Goal: Information Seeking & Learning: Learn about a topic

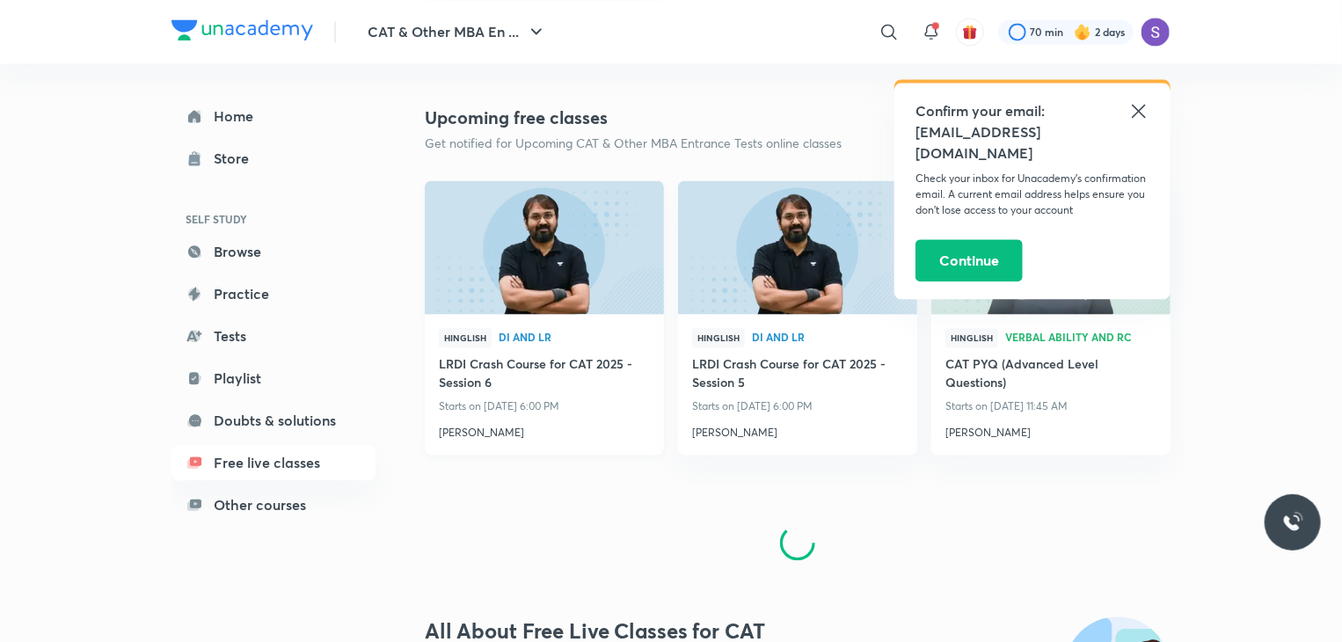
scroll to position [1904, 0]
click at [475, 439] on div "Hinglish DI and LR LRDI Crash Course for CAT 2025 - Session 6 Starts on [DATE] …" at bounding box center [544, 382] width 239 height 141
click at [475, 438] on div "Hinglish DI and LR LRDI Crash Course for CAT 2025 - Session 6 Starts on [DATE] …" at bounding box center [544, 382] width 239 height 141
click at [470, 428] on h4 "[PERSON_NAME]" at bounding box center [544, 427] width 211 height 23
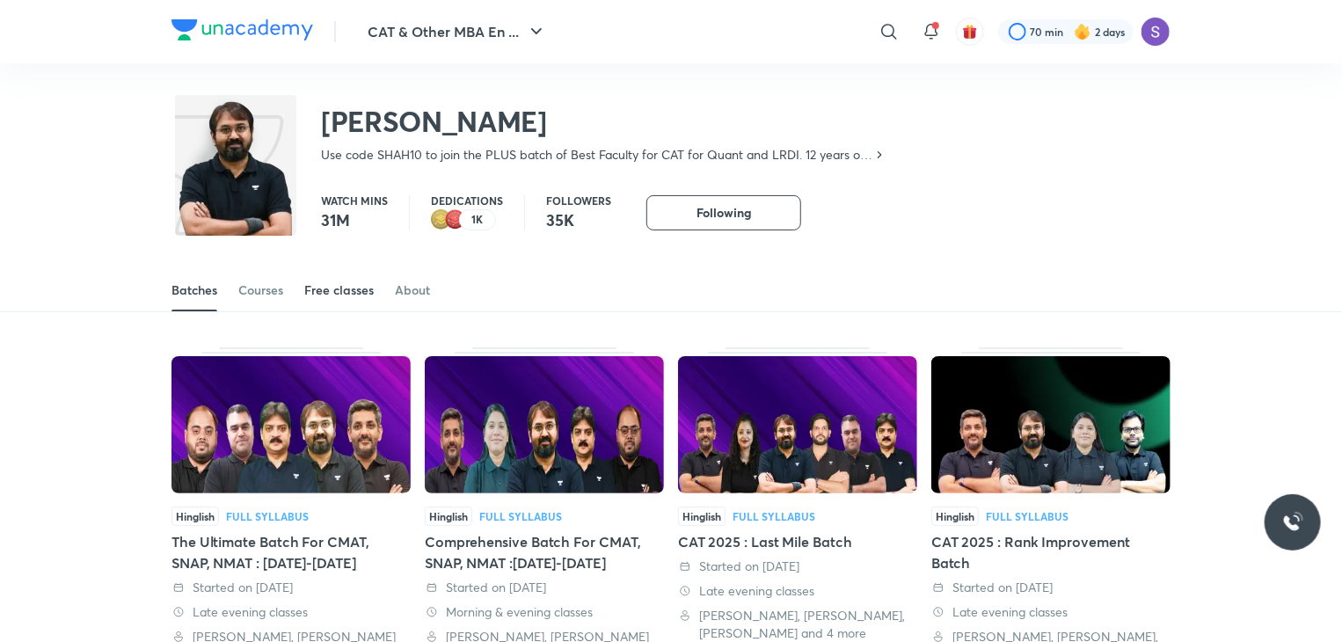
click at [311, 283] on div "Free classes" at bounding box center [338, 291] width 69 height 18
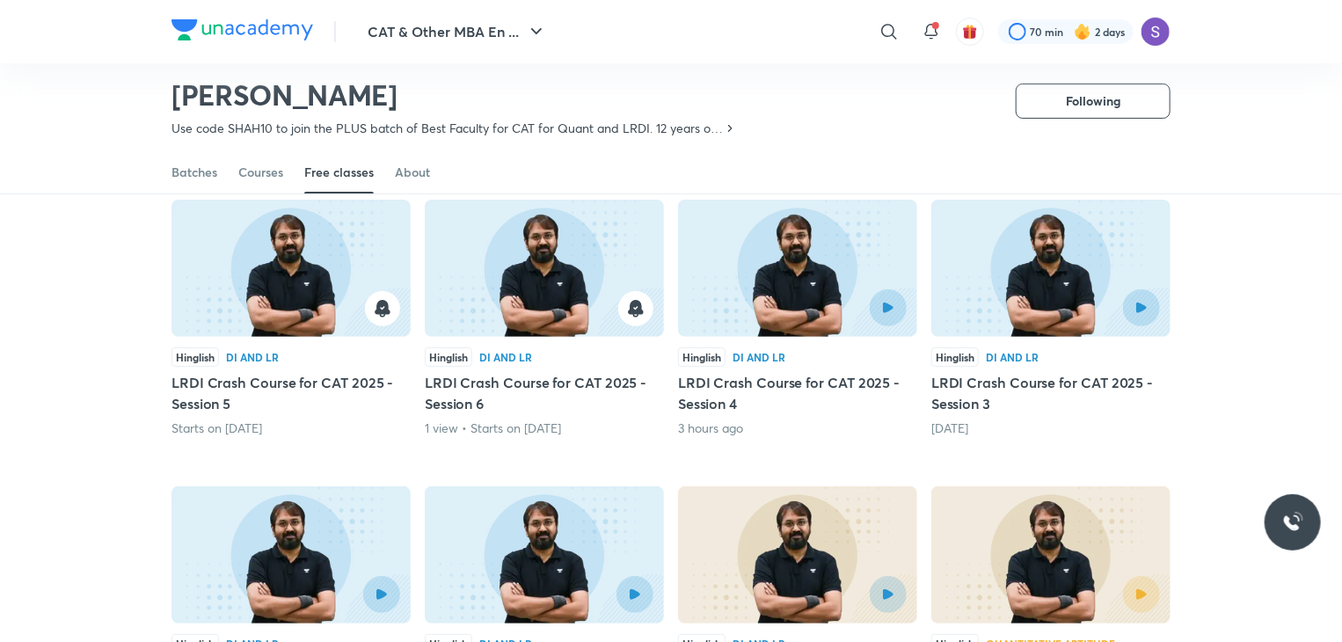
scroll to position [151, 0]
click at [890, 300] on button "button" at bounding box center [888, 308] width 40 height 40
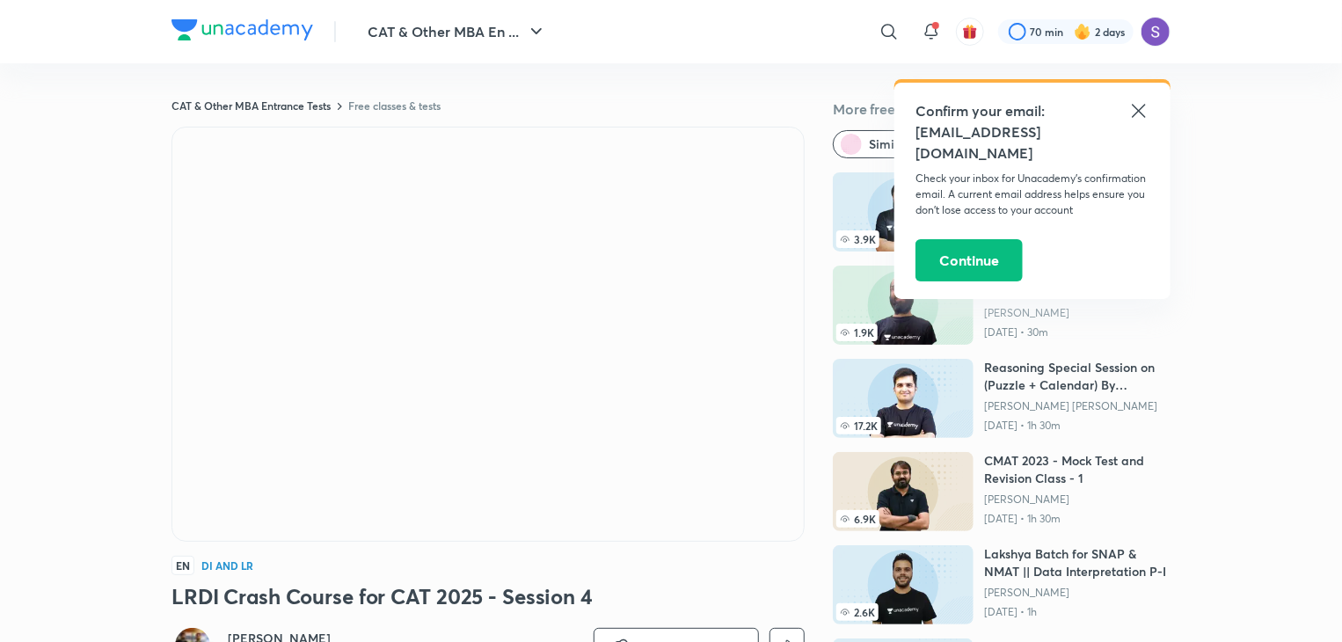
click at [1144, 106] on icon at bounding box center [1138, 110] width 13 height 13
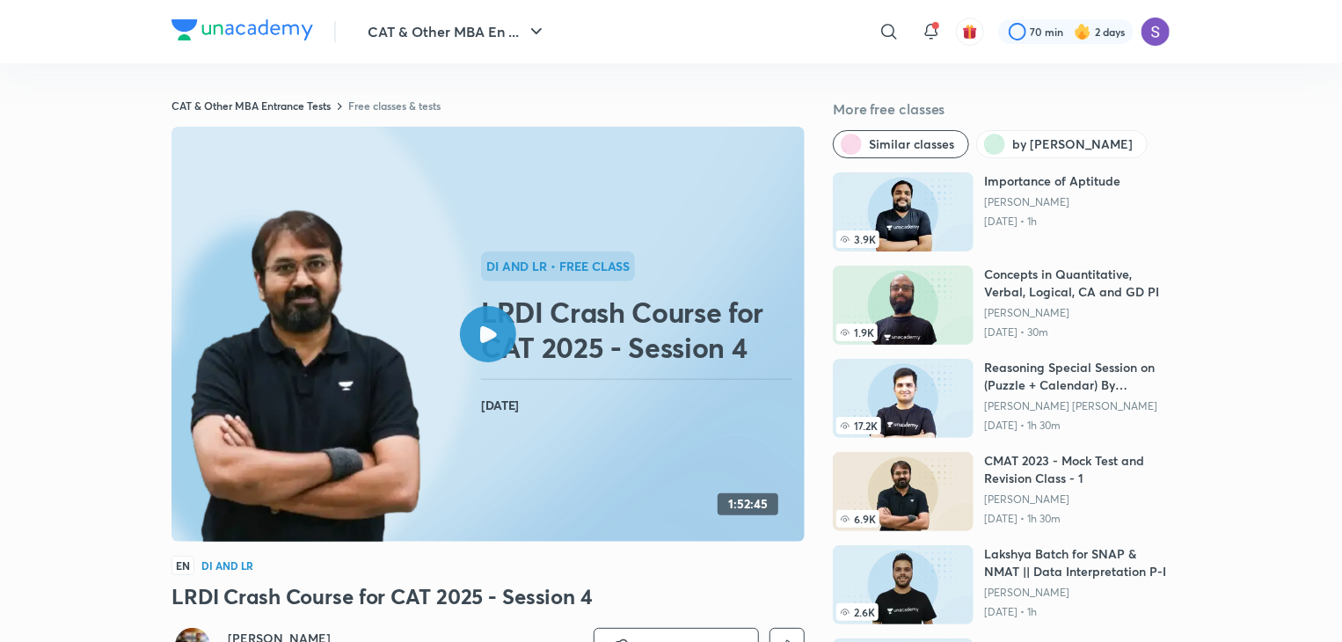
click at [524, 296] on h2 "LRDI Crash Course for CAT 2025 - Session 4" at bounding box center [639, 330] width 317 height 70
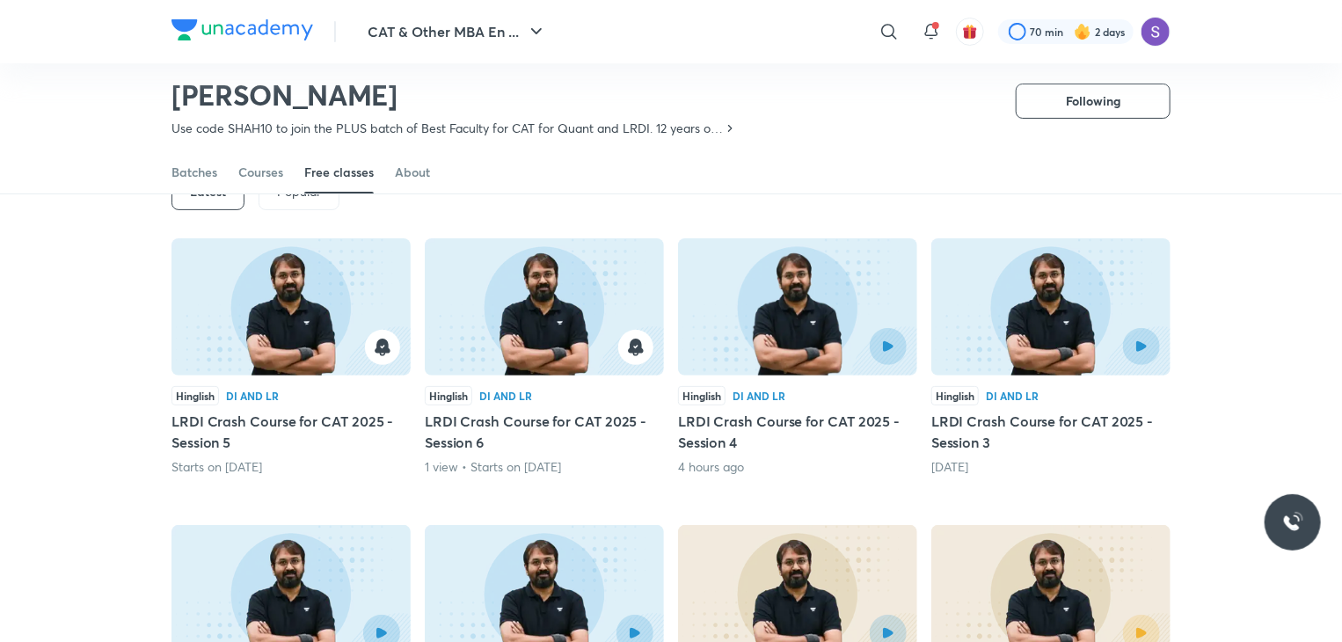
scroll to position [134, 0]
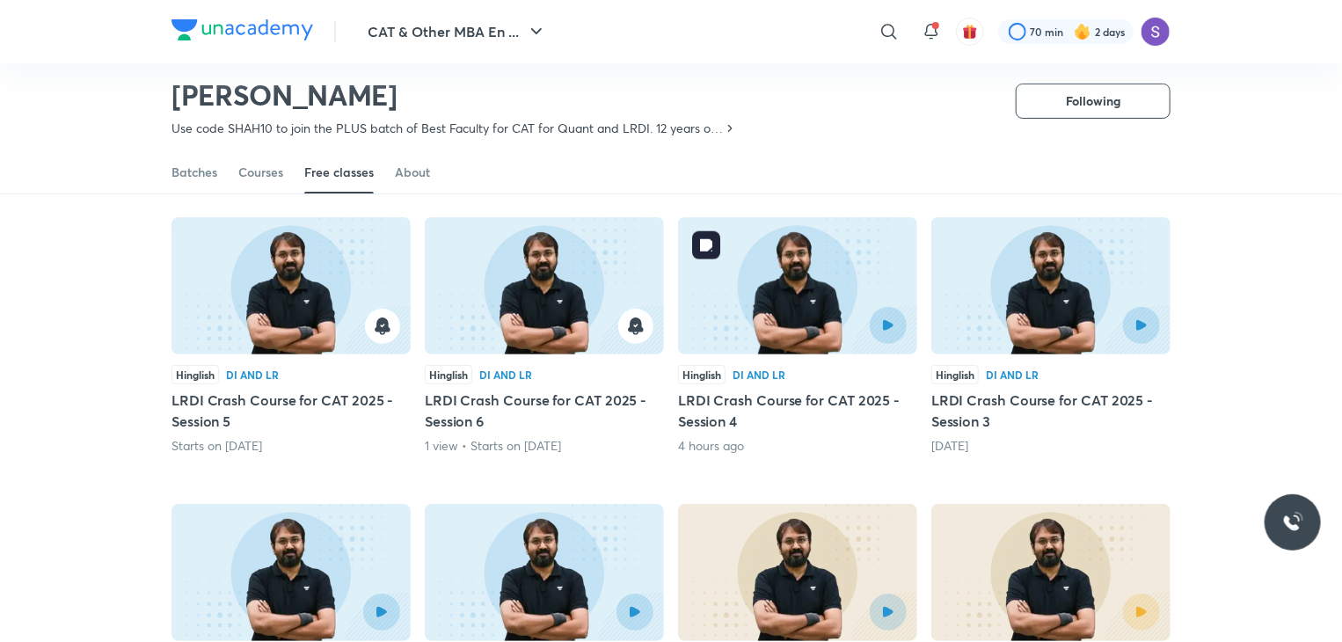
click at [797, 335] on div at bounding box center [798, 325] width 218 height 37
